Goal: Transaction & Acquisition: Purchase product/service

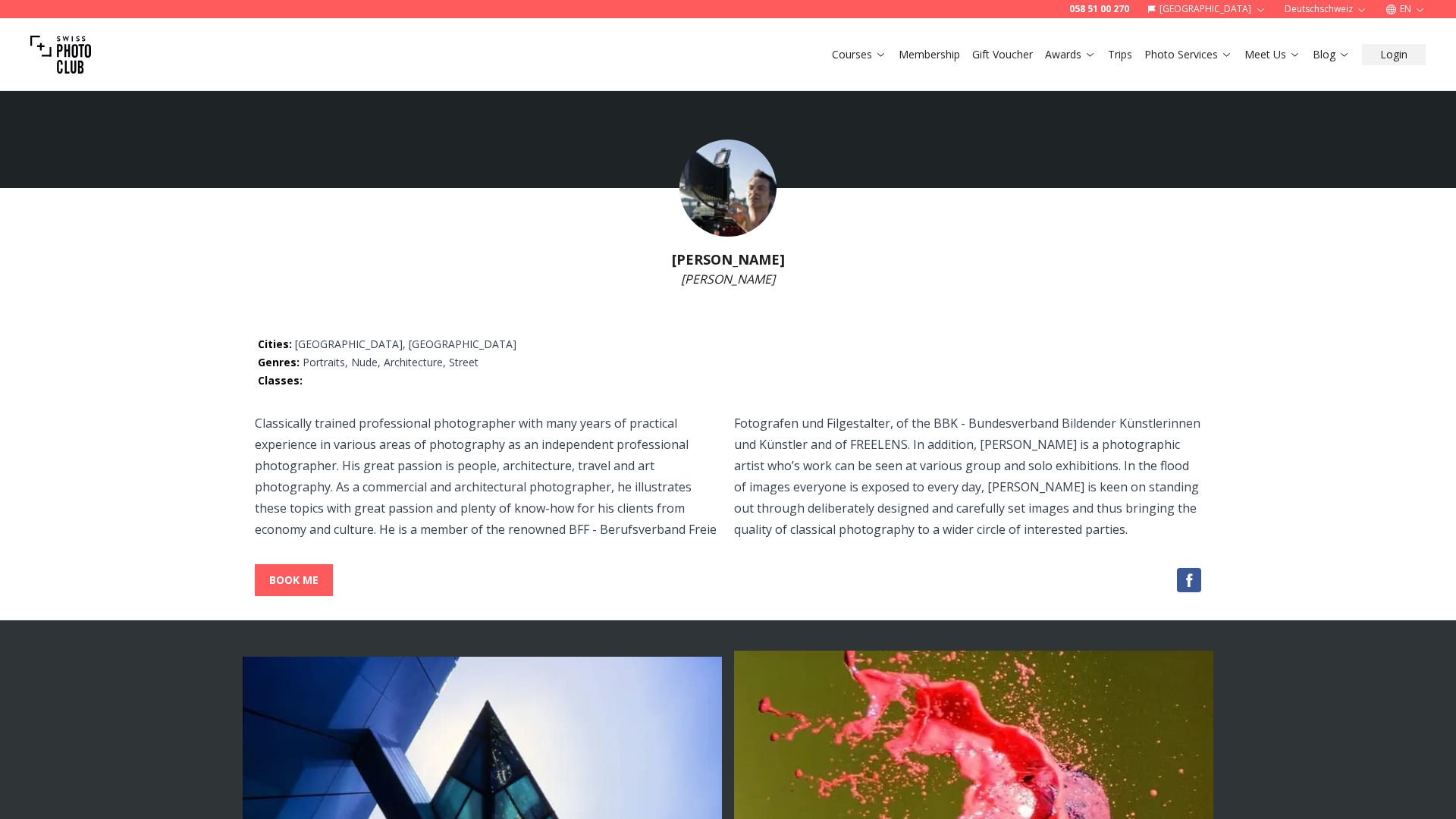
select select
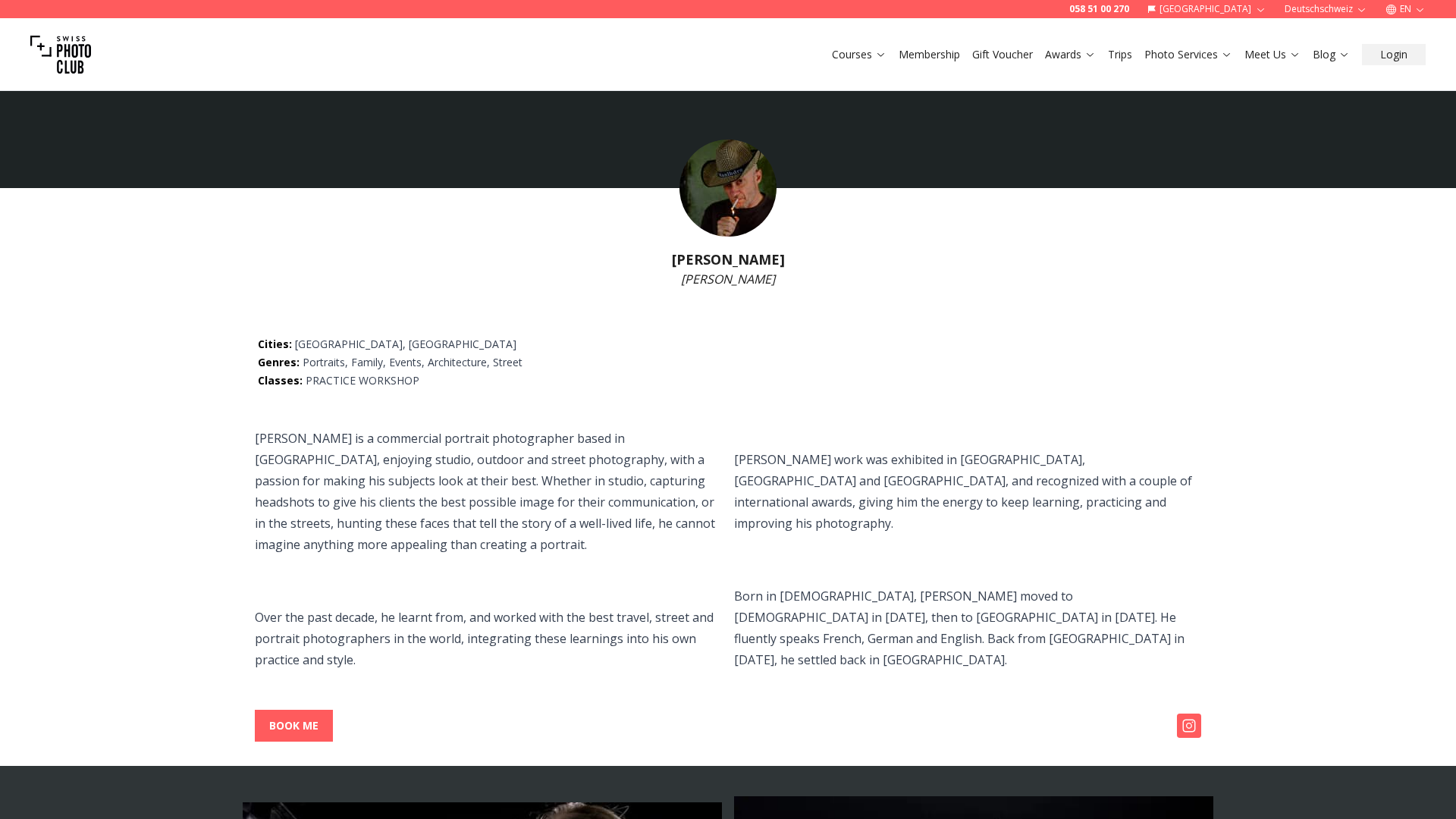
select select
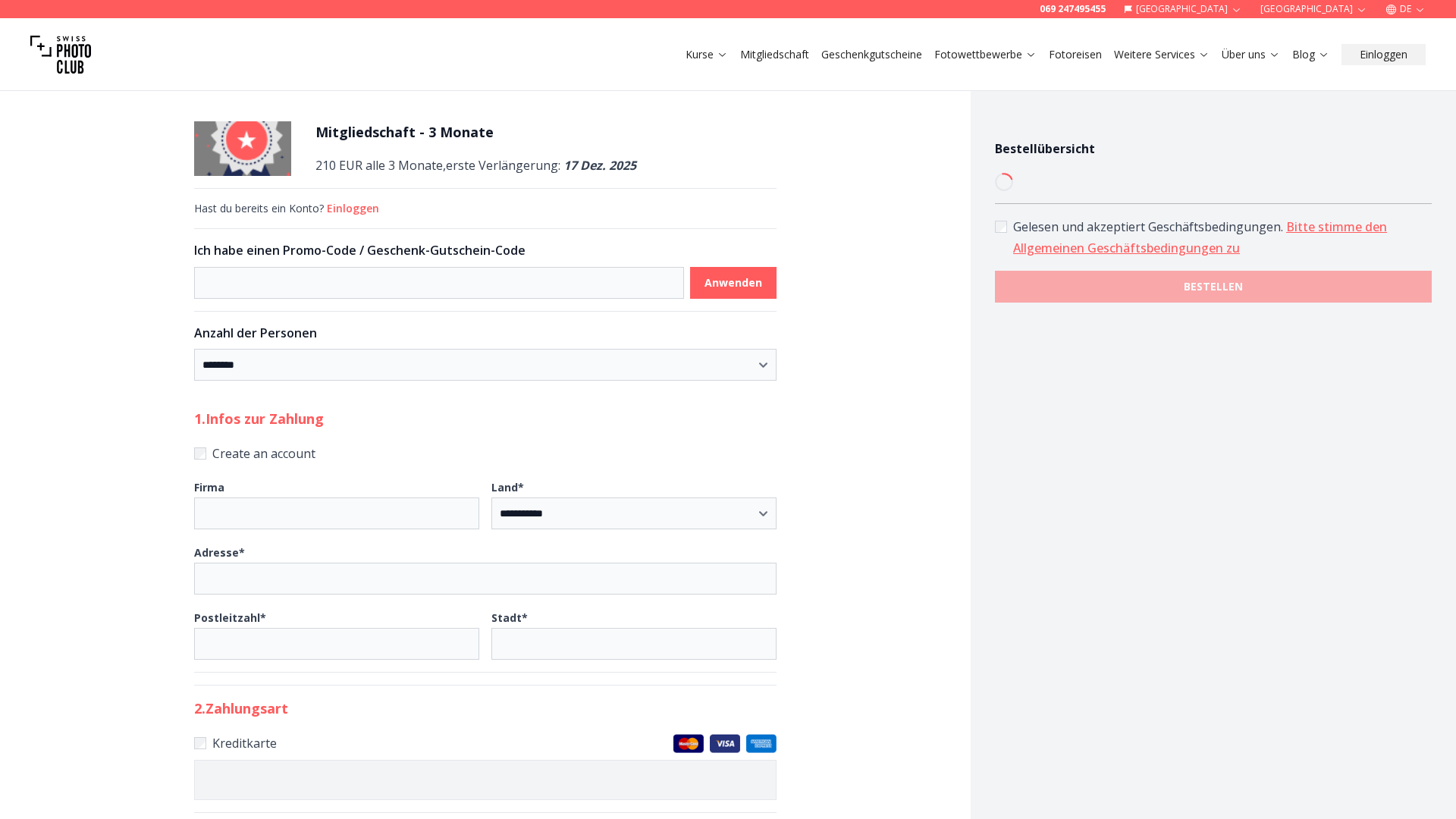
select select "*******"
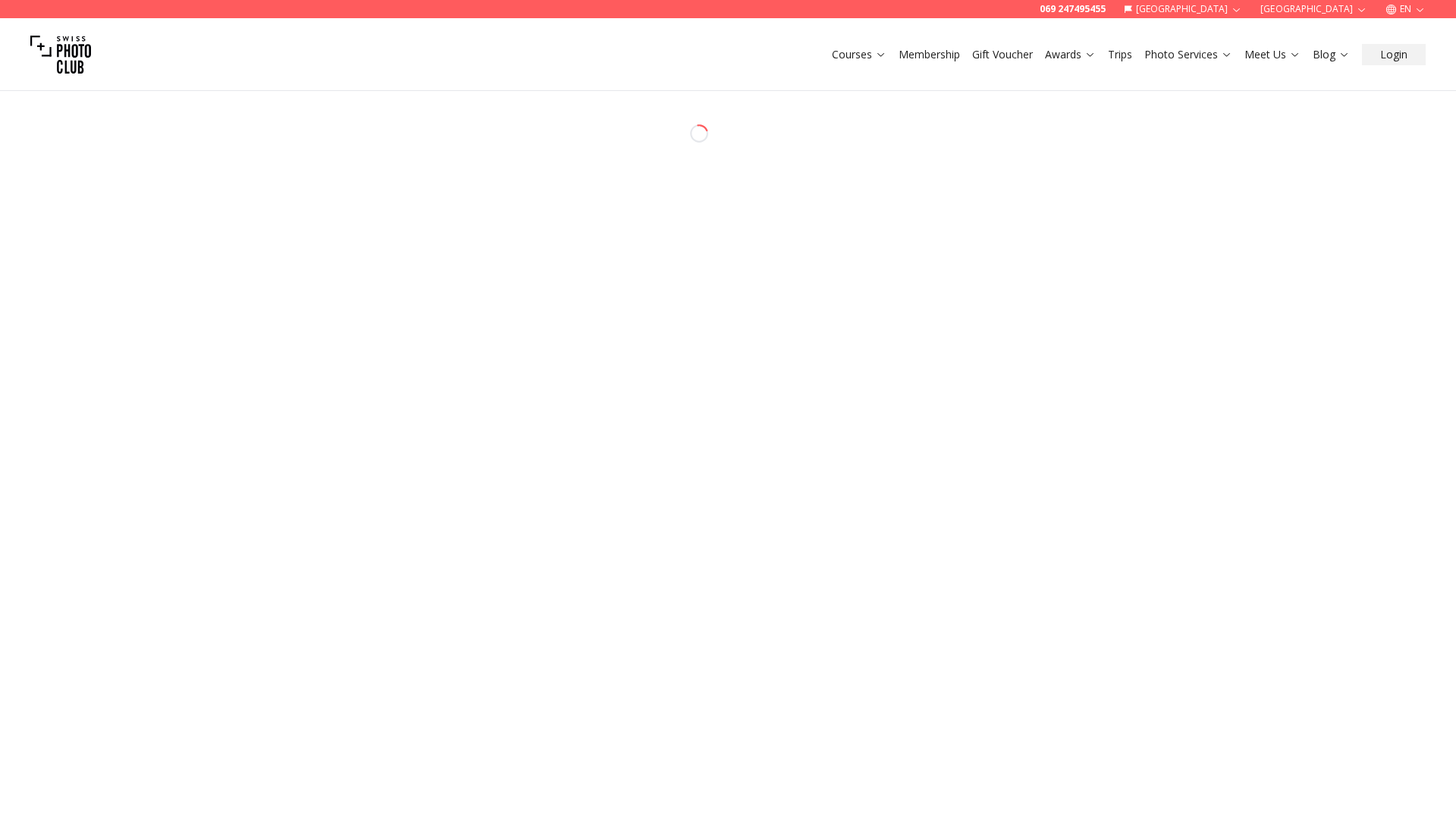
select select "*******"
